Goal: Task Accomplishment & Management: Use online tool/utility

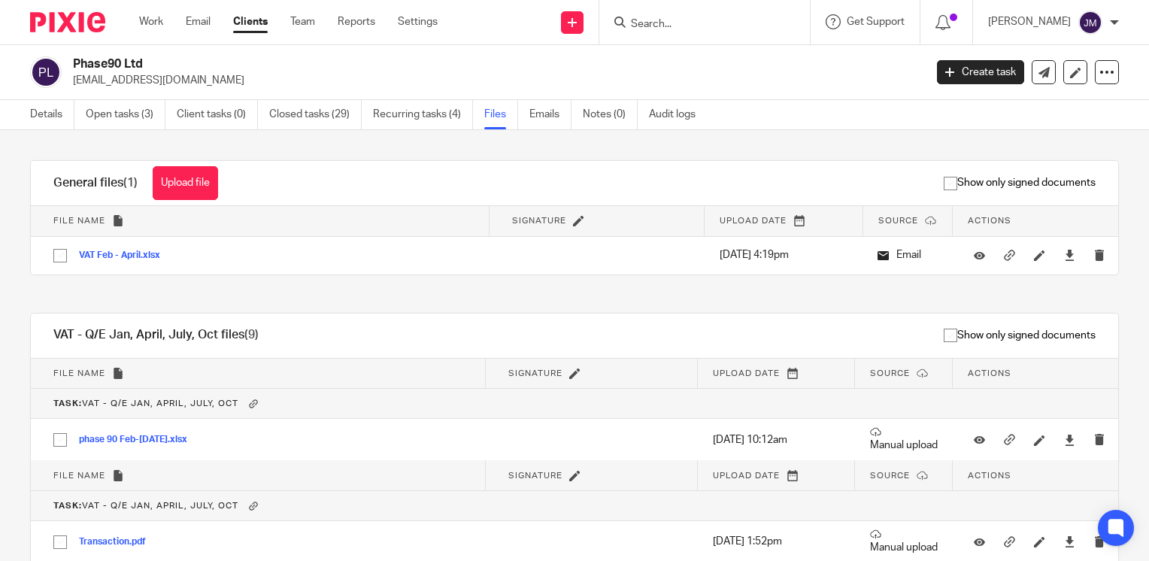
scroll to position [544, 0]
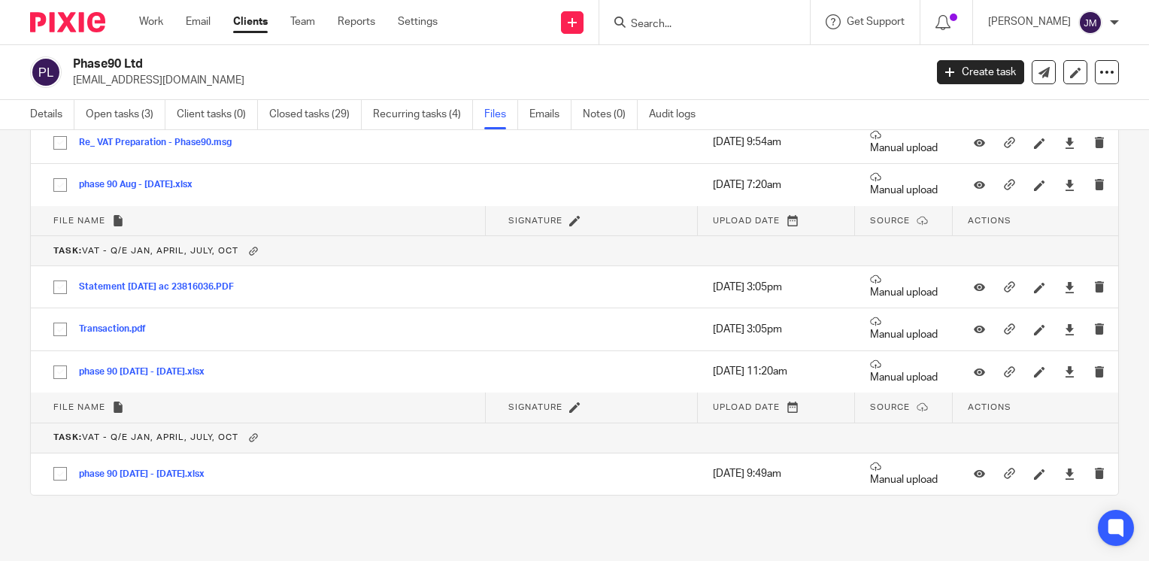
click at [765, 21] on input "Search" at bounding box center [697, 25] width 135 height 14
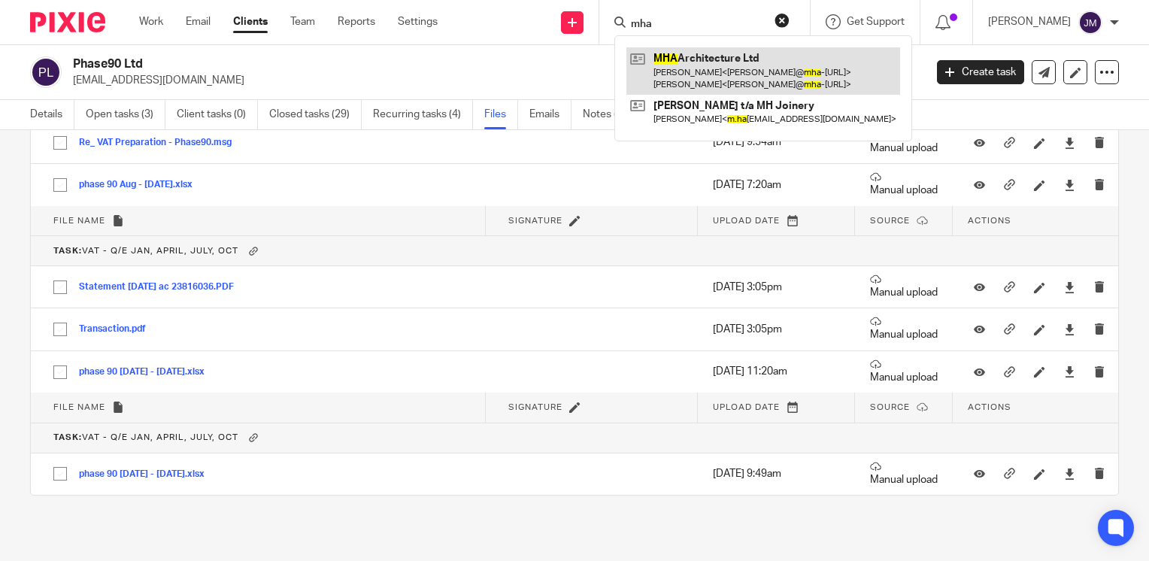
type input "mha"
click at [744, 63] on link at bounding box center [764, 70] width 274 height 47
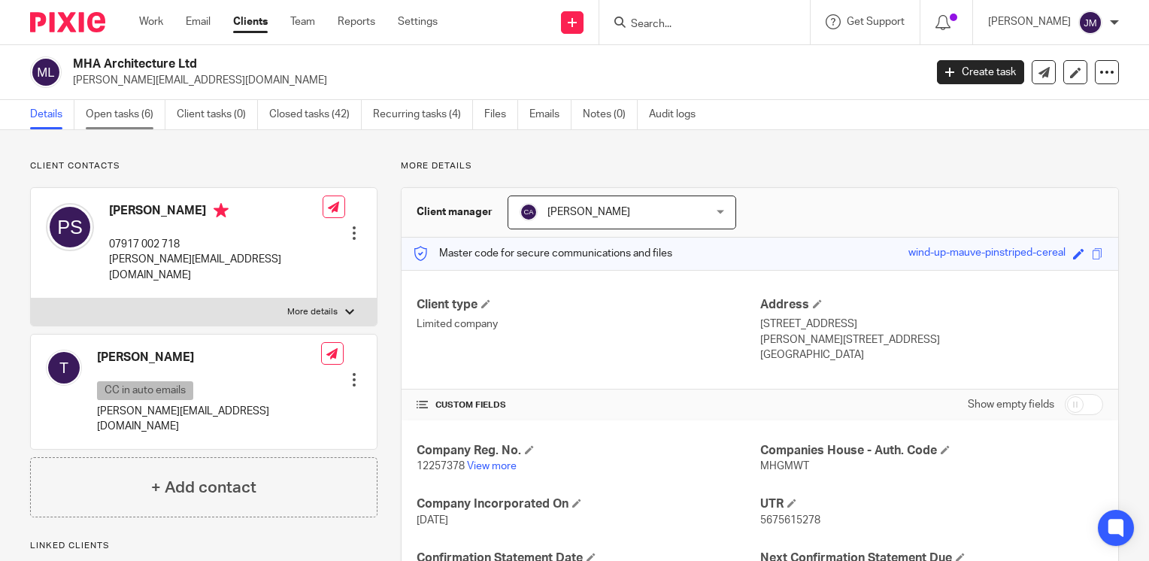
click at [130, 118] on link "Open tasks (6)" at bounding box center [126, 114] width 80 height 29
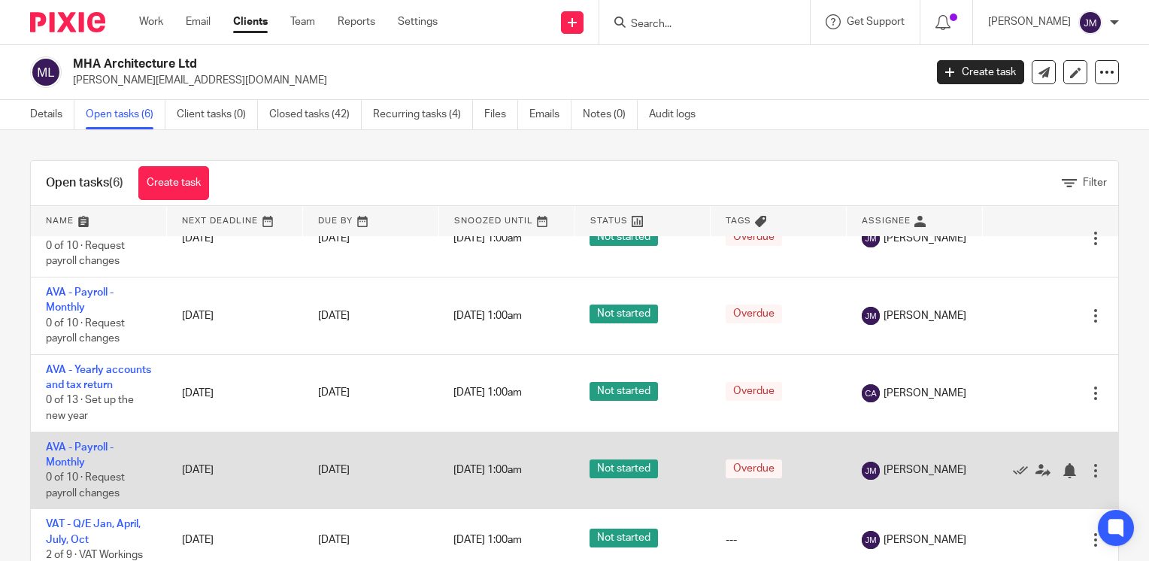
scroll to position [39, 0]
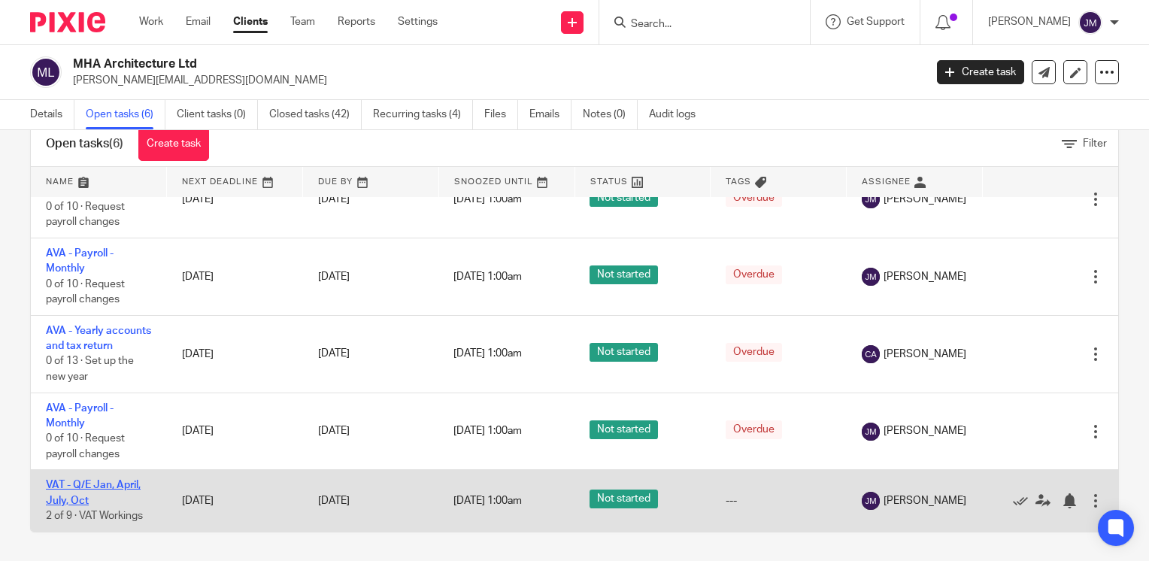
click at [69, 481] on link "VAT - Q/E Jan, April, July, Oct" at bounding box center [93, 493] width 95 height 26
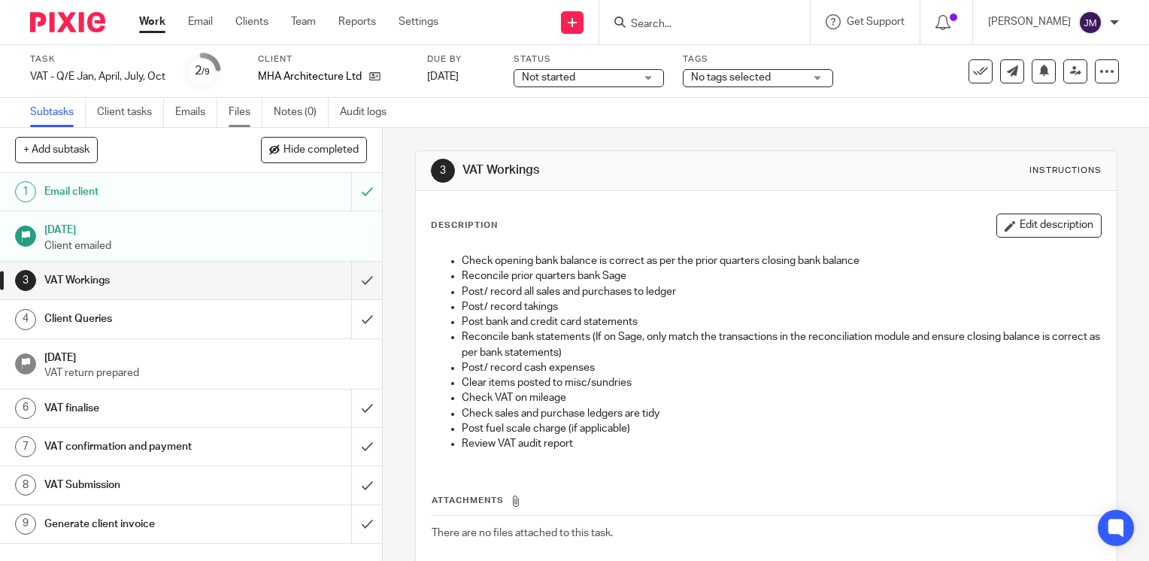
click at [238, 111] on link "Files" at bounding box center [246, 112] width 34 height 29
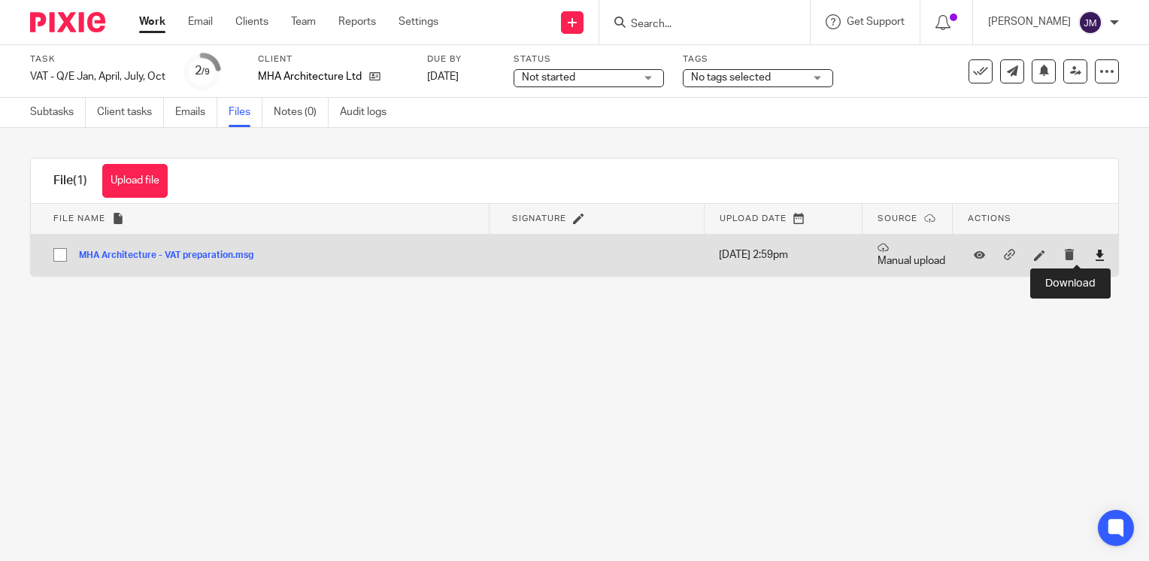
click at [1094, 250] on icon at bounding box center [1099, 255] width 11 height 11
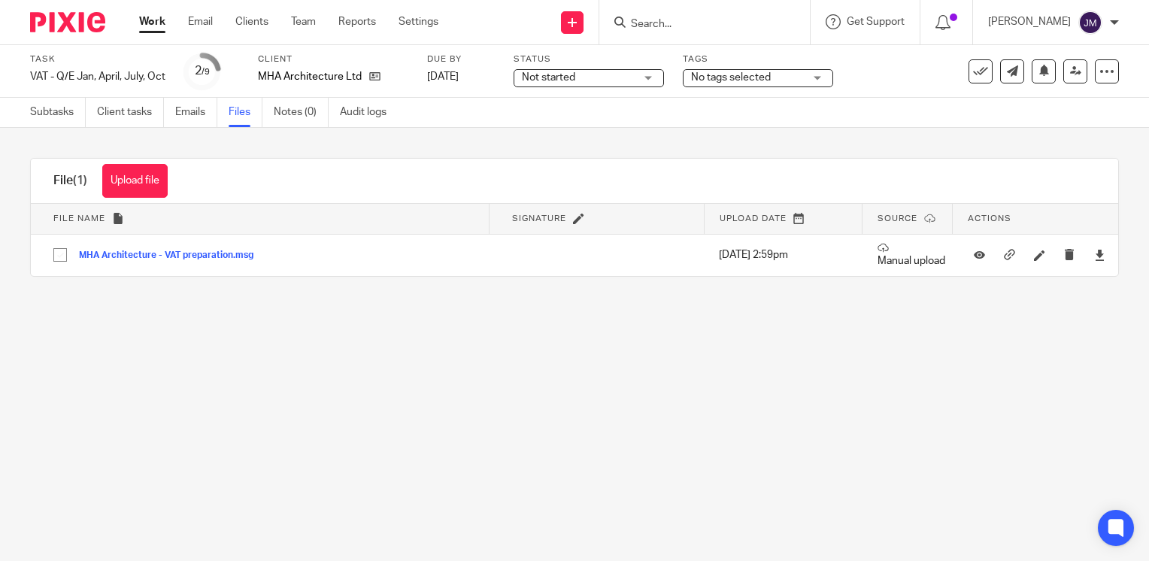
drag, startPoint x: 670, startPoint y: 360, endPoint x: 673, endPoint y: 283, distance: 76.8
click at [670, 360] on main "Task VAT - Q/E Jan, April, July, Oct Save VAT - Q/E Jan, April, July, [DATE] /9…" at bounding box center [574, 280] width 1149 height 561
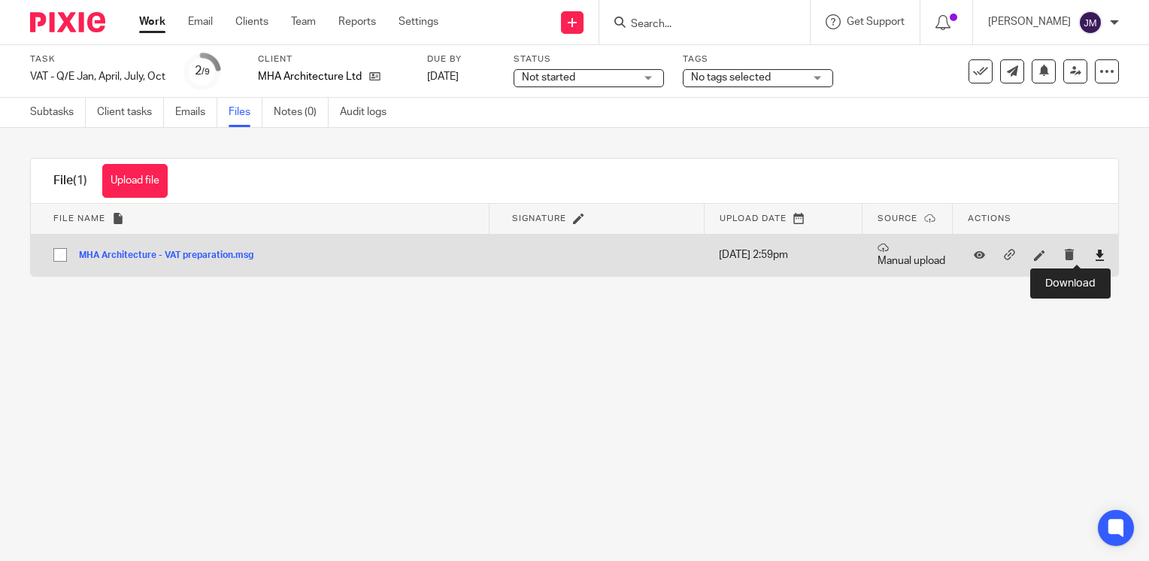
click at [1094, 257] on icon at bounding box center [1099, 255] width 11 height 11
